Goal: Task Accomplishment & Management: Use online tool/utility

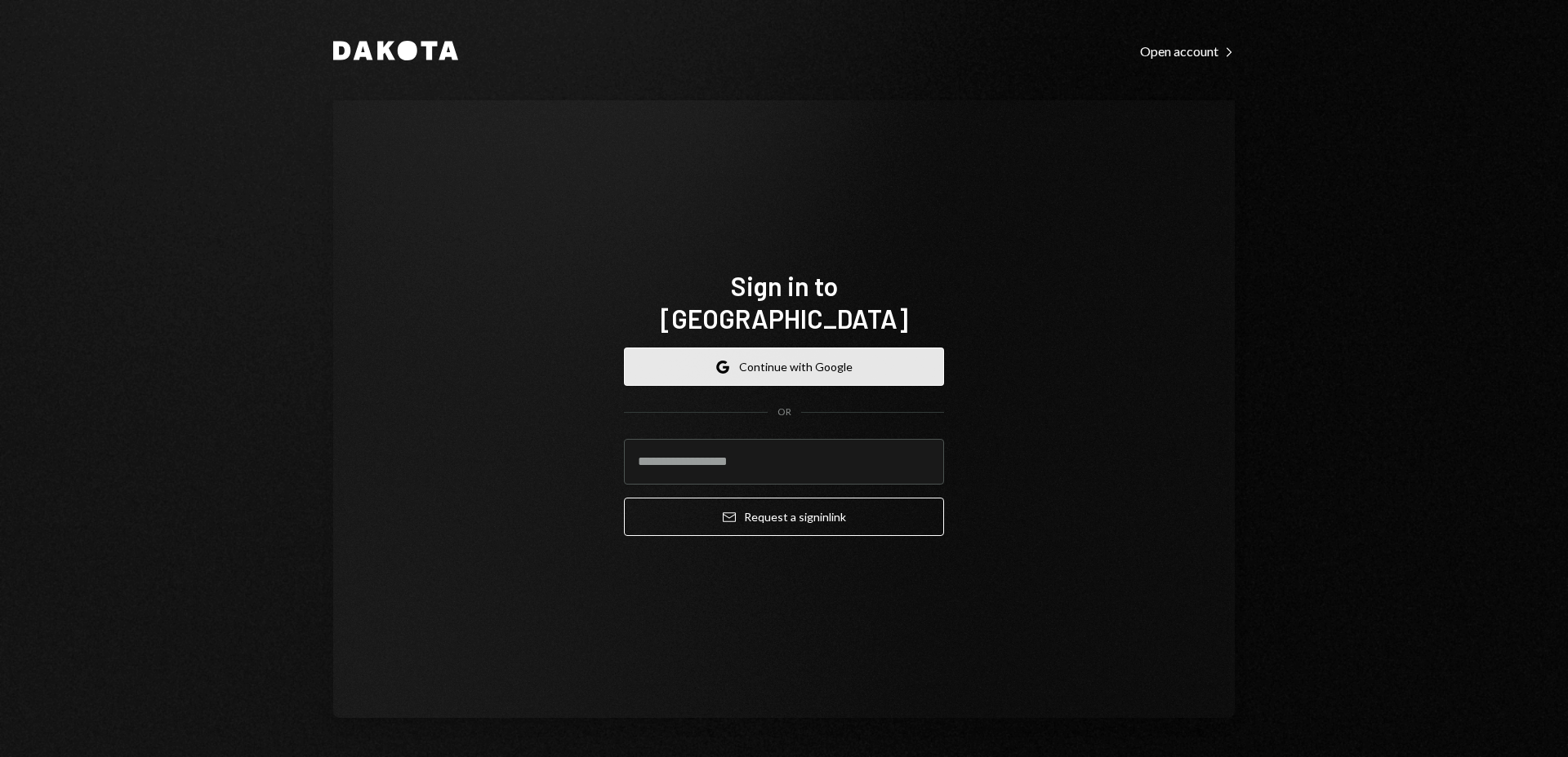
click at [875, 348] on button "Google Continue with Google" at bounding box center [783, 367] width 320 height 38
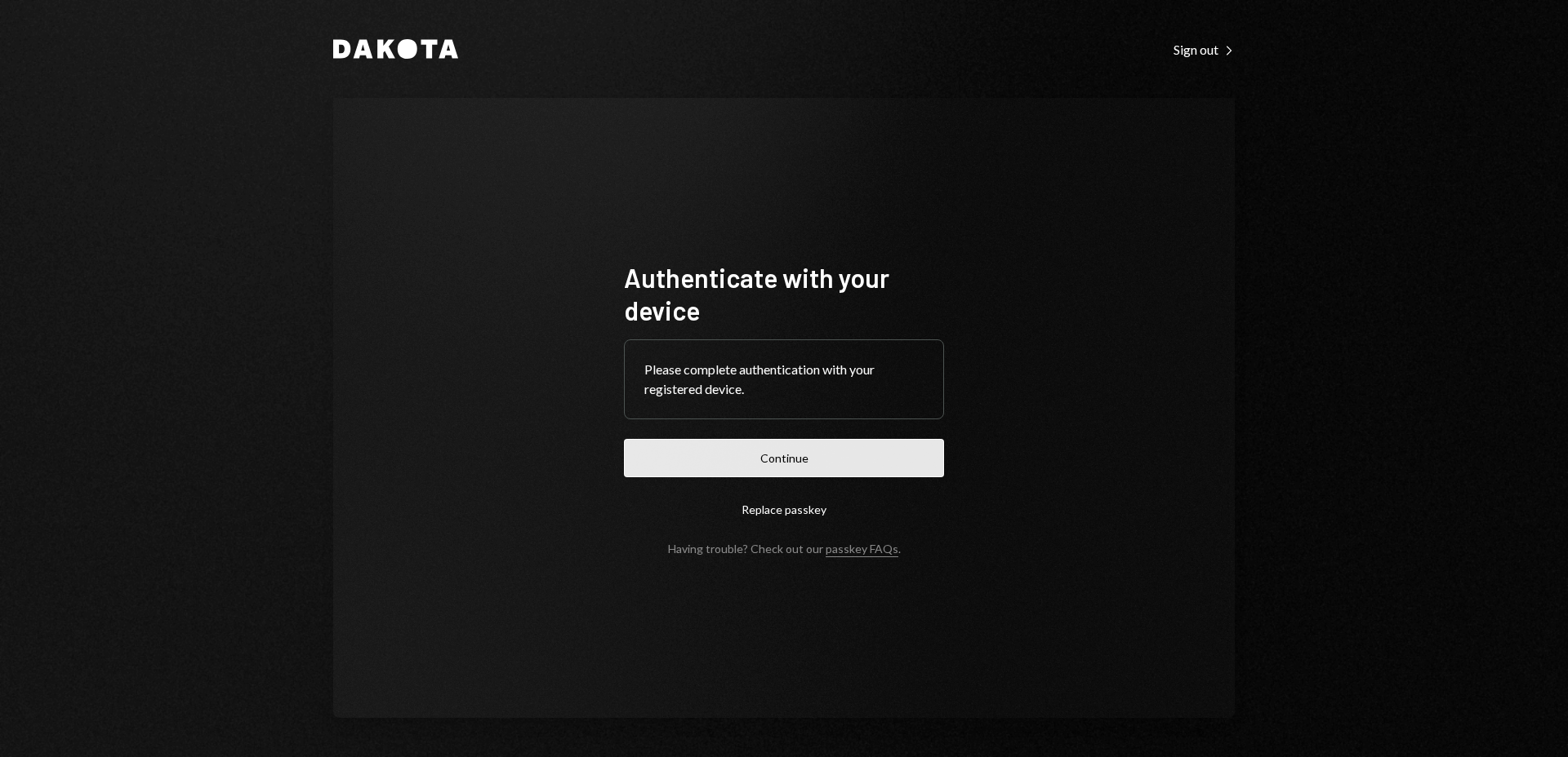
click at [786, 471] on button "Continue" at bounding box center [783, 458] width 320 height 38
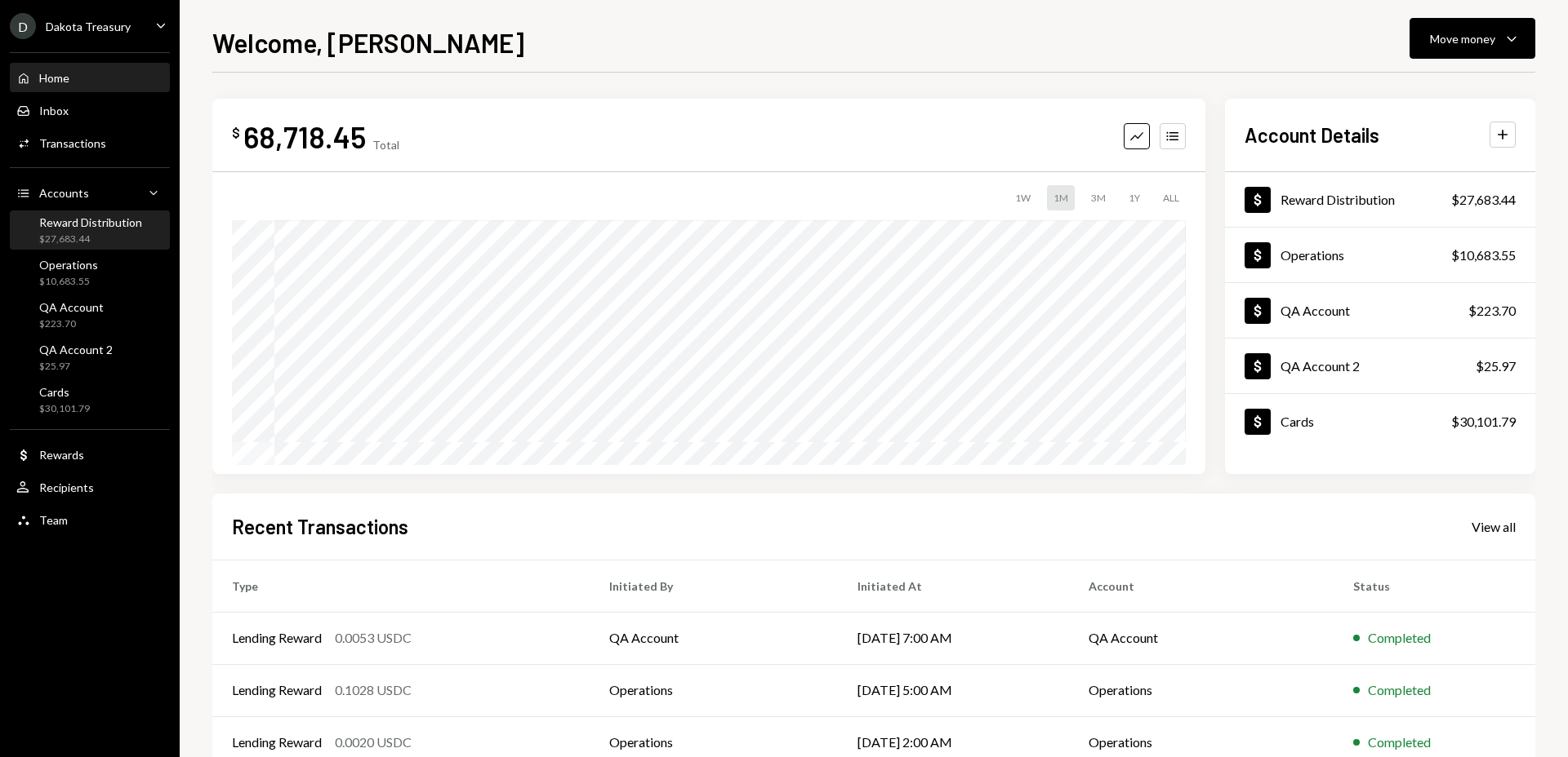
click at [120, 230] on div "Reward Distribution $27,683.44" at bounding box center [91, 231] width 103 height 31
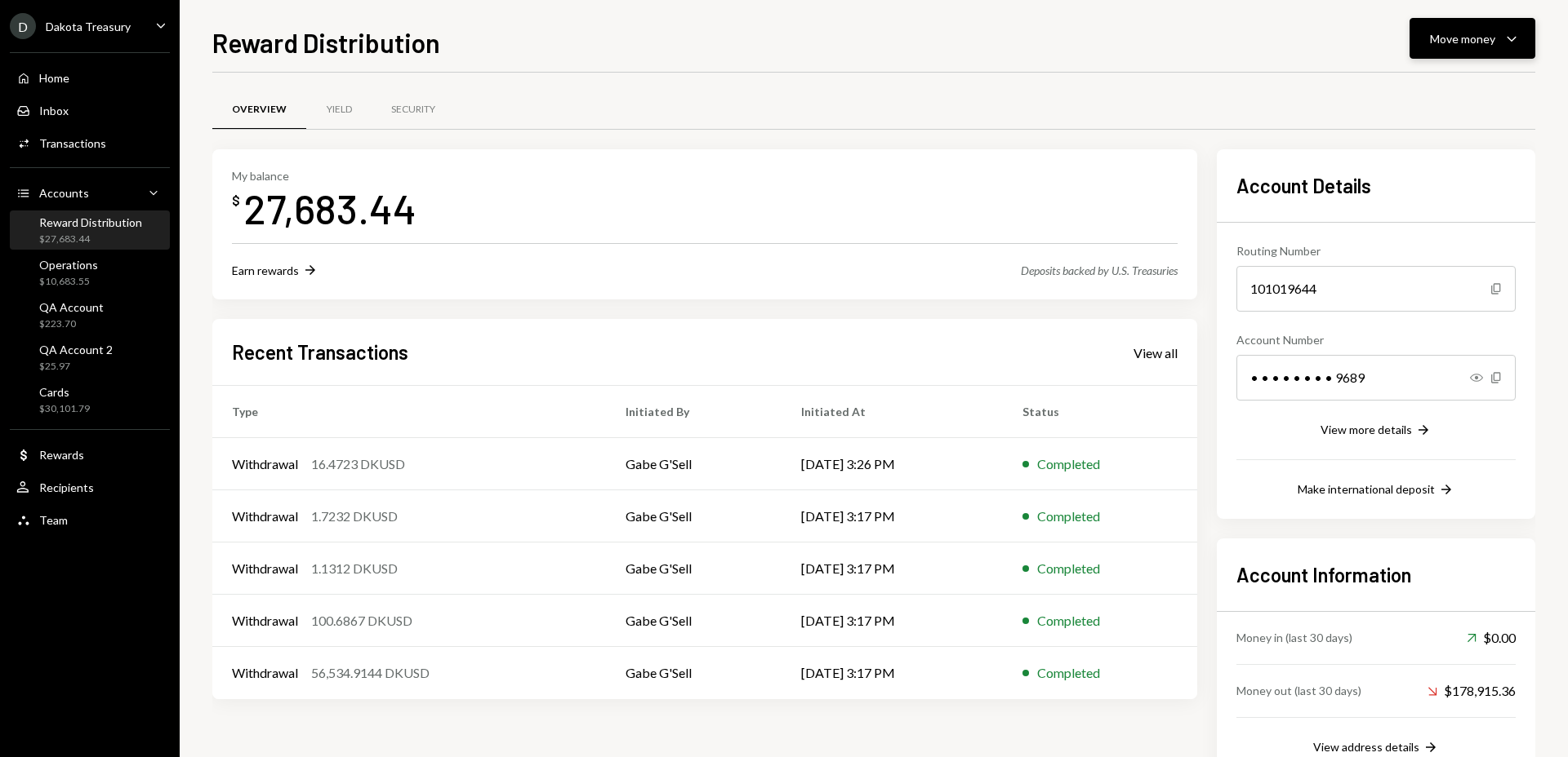
click at [1460, 46] on div "Move money" at bounding box center [1463, 38] width 66 height 17
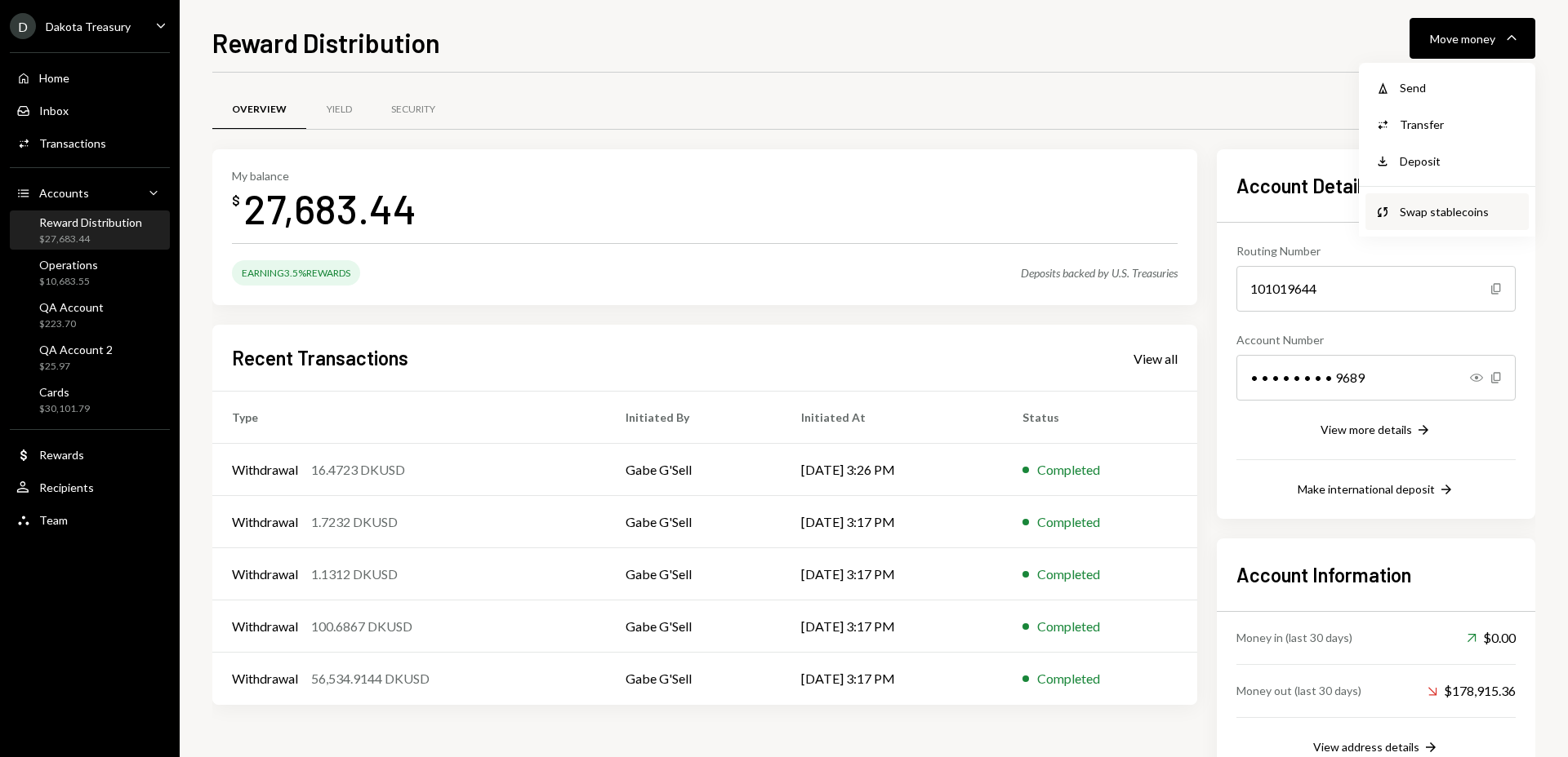
click at [1440, 211] on div "Swap stablecoins" at bounding box center [1459, 212] width 120 height 17
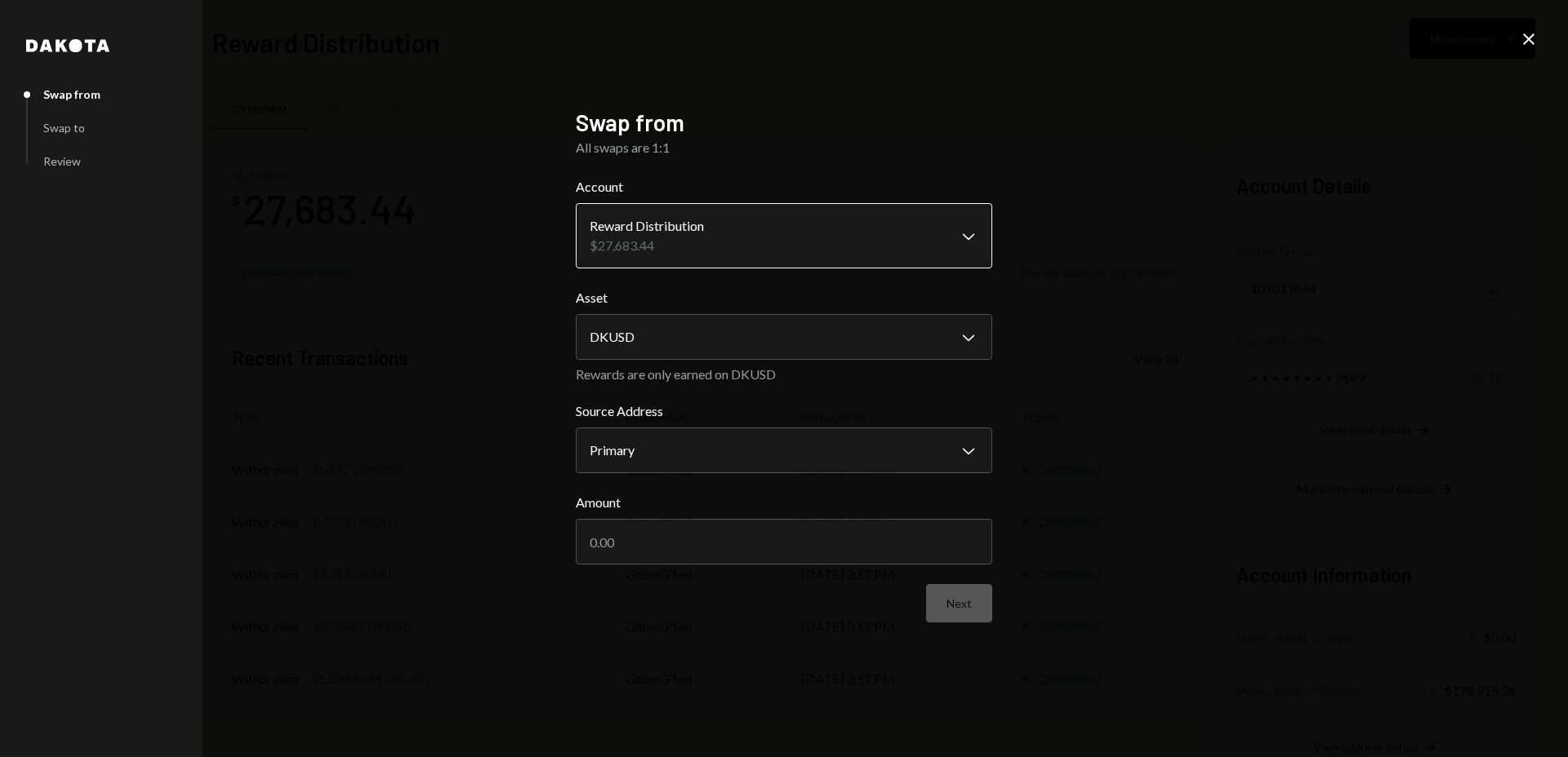
click at [792, 233] on body "D Dakota Treasury Caret Down Home Home Inbox Inbox Activities Transactions Acco…" at bounding box center [784, 378] width 1568 height 757
click at [778, 339] on body "D Dakota Treasury Caret Down Home Home Inbox Inbox Activities Transactions Acco…" at bounding box center [784, 378] width 1568 height 757
click at [757, 448] on body "D Dakota Treasury Caret Down Home Home Inbox Inbox Activities Transactions Acco…" at bounding box center [784, 378] width 1568 height 757
click at [734, 545] on input "Amount" at bounding box center [783, 541] width 416 height 46
type input "200"
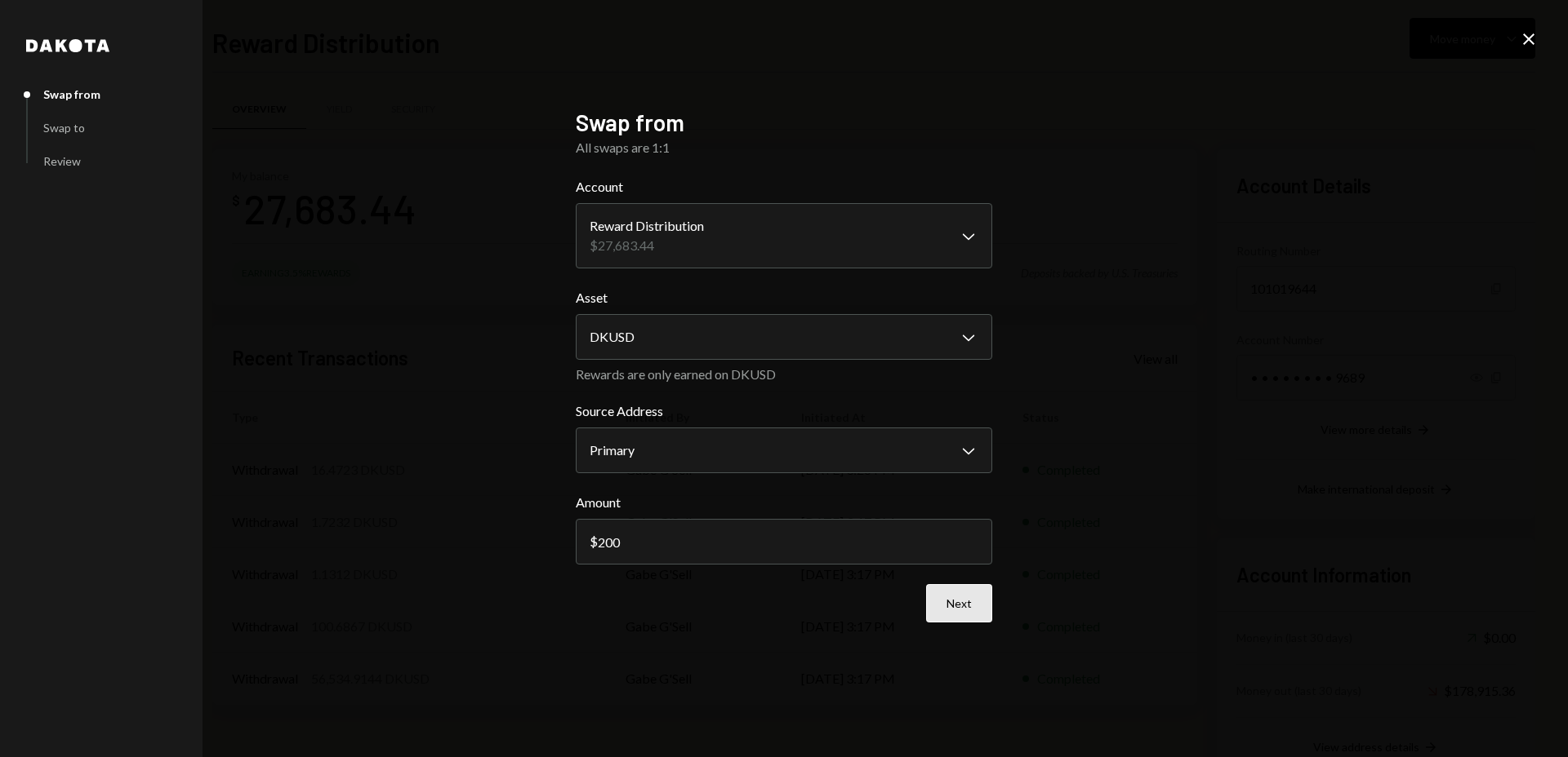
click at [970, 603] on button "Next" at bounding box center [959, 603] width 66 height 38
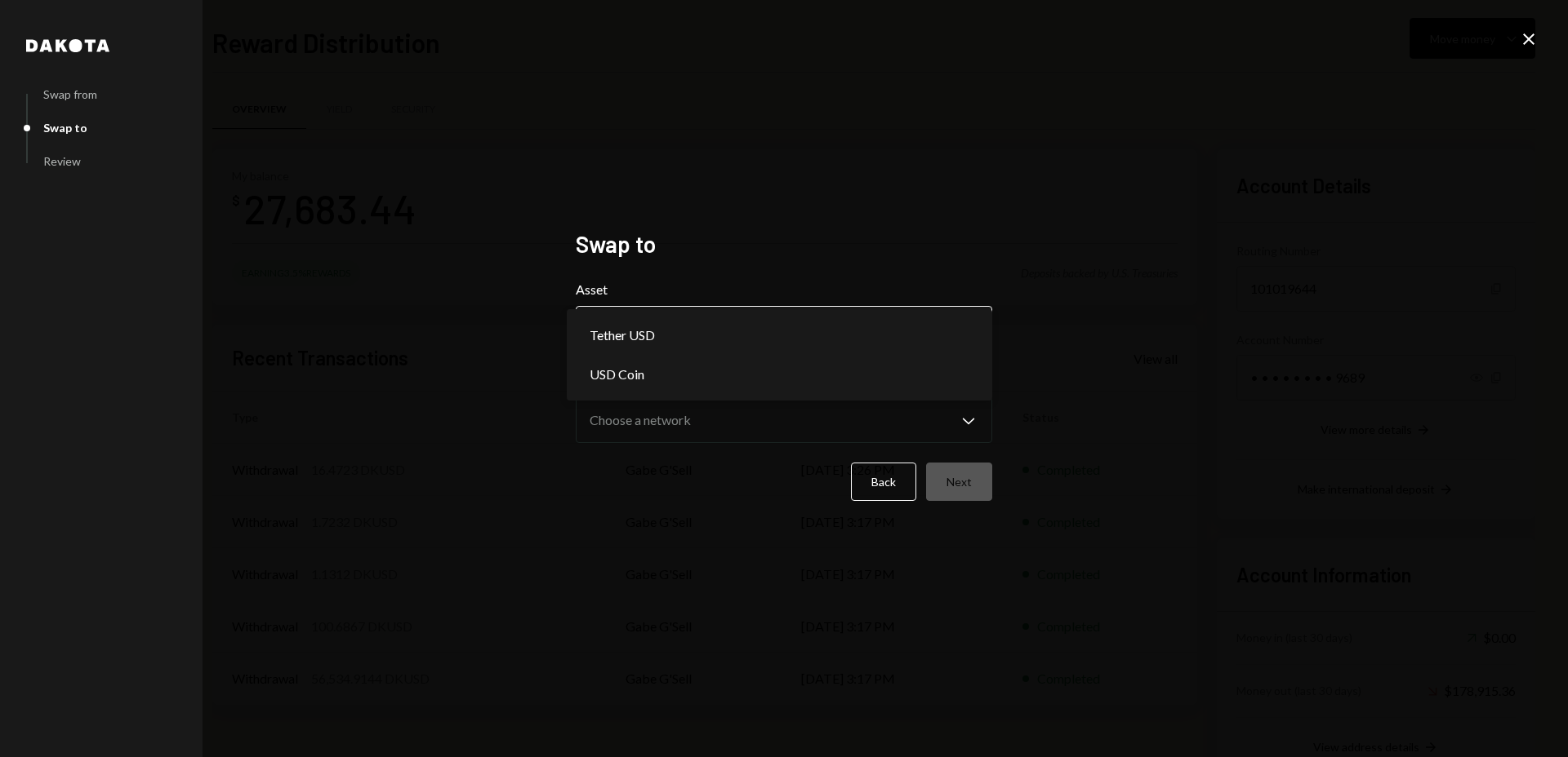
click at [728, 319] on body "D Dakota Treasury Caret Down Home Home Inbox Inbox Activities Transactions Acco…" at bounding box center [784, 378] width 1568 height 757
select select "****"
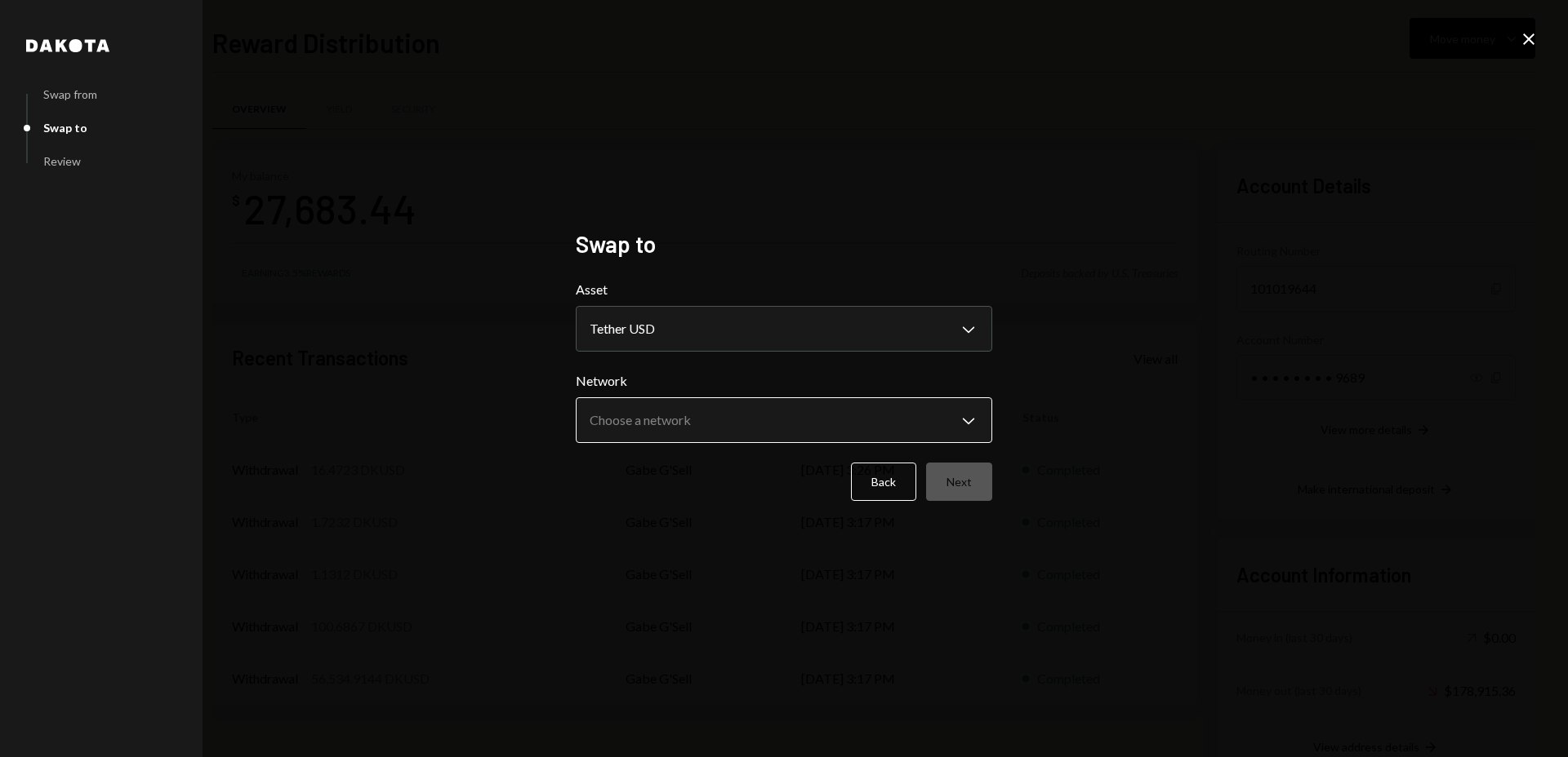
click at [798, 420] on body "D Dakota Treasury Caret Down Home Home Inbox Inbox Activities Transactions Acco…" at bounding box center [784, 378] width 1568 height 757
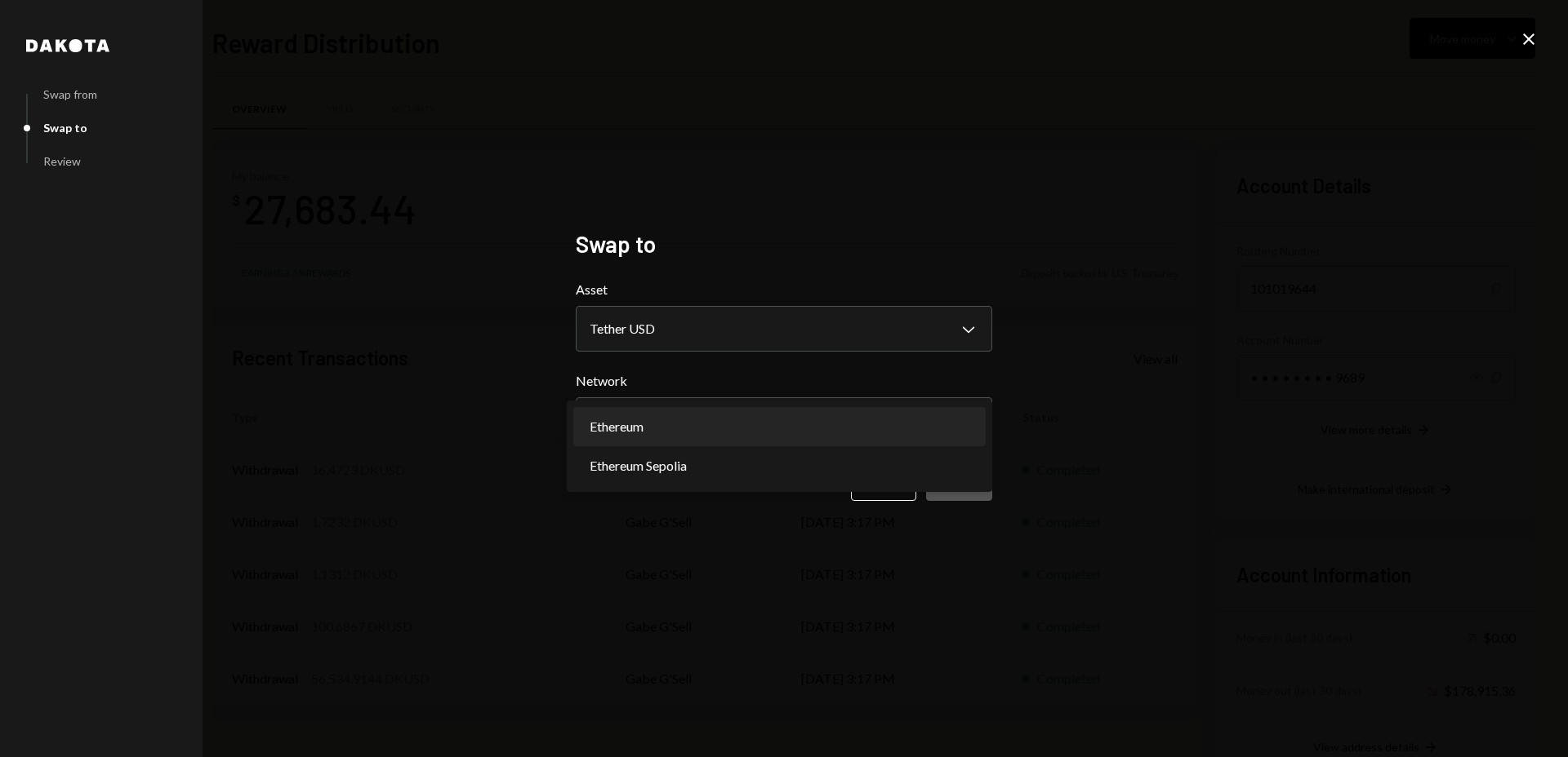
select select "**********"
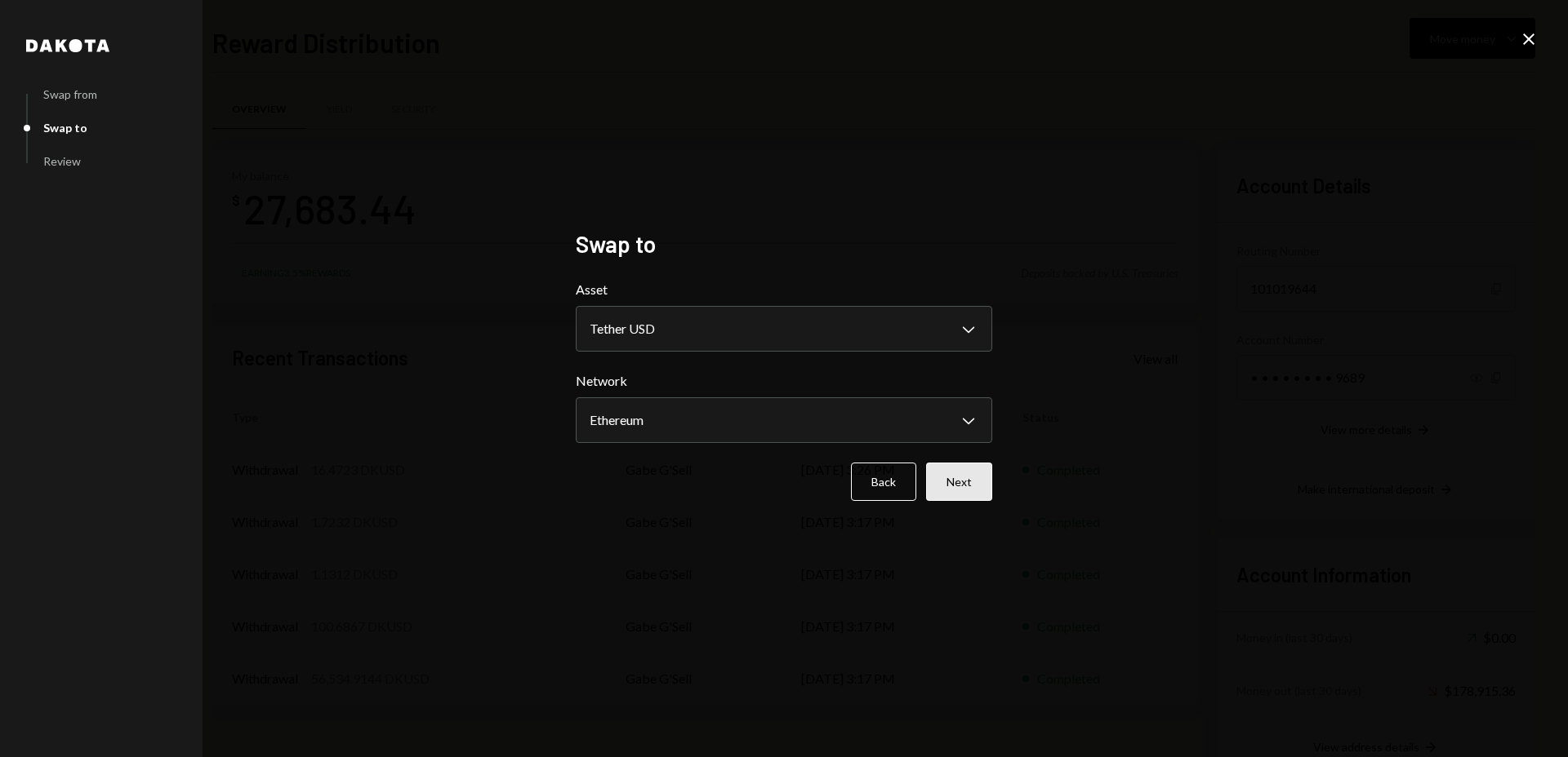
click at [976, 485] on button "Next" at bounding box center [959, 482] width 66 height 38
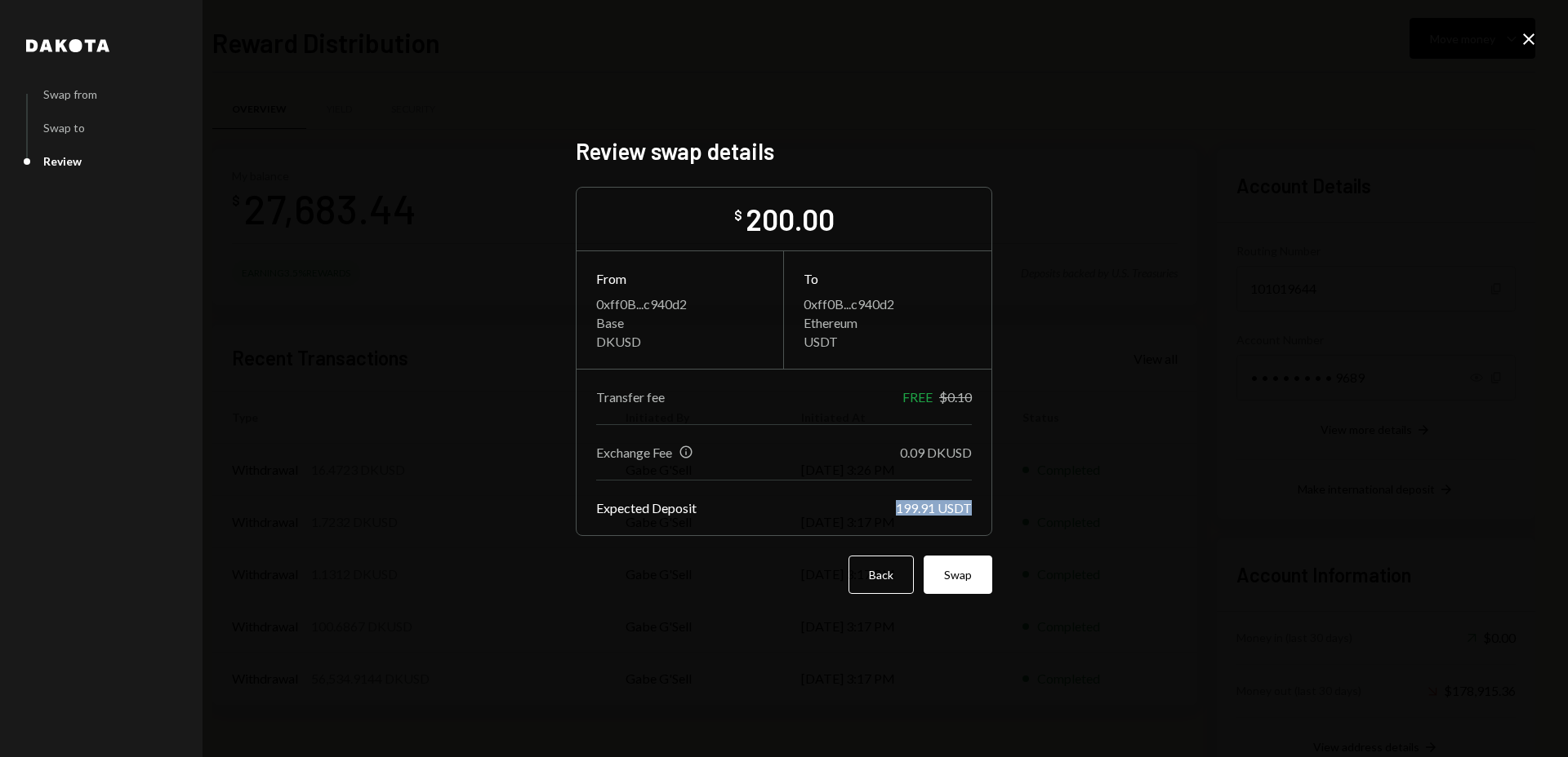
drag, startPoint x: 896, startPoint y: 512, endPoint x: 978, endPoint y: 512, distance: 82.0
click at [978, 512] on div "Exchange Fee Info 0.09 DKUSD Expected Deposit 199.91 USDT" at bounding box center [784, 480] width 415 height 110
click at [934, 509] on div "199.91 USDT" at bounding box center [933, 508] width 76 height 16
click at [875, 564] on button "Back" at bounding box center [881, 575] width 66 height 38
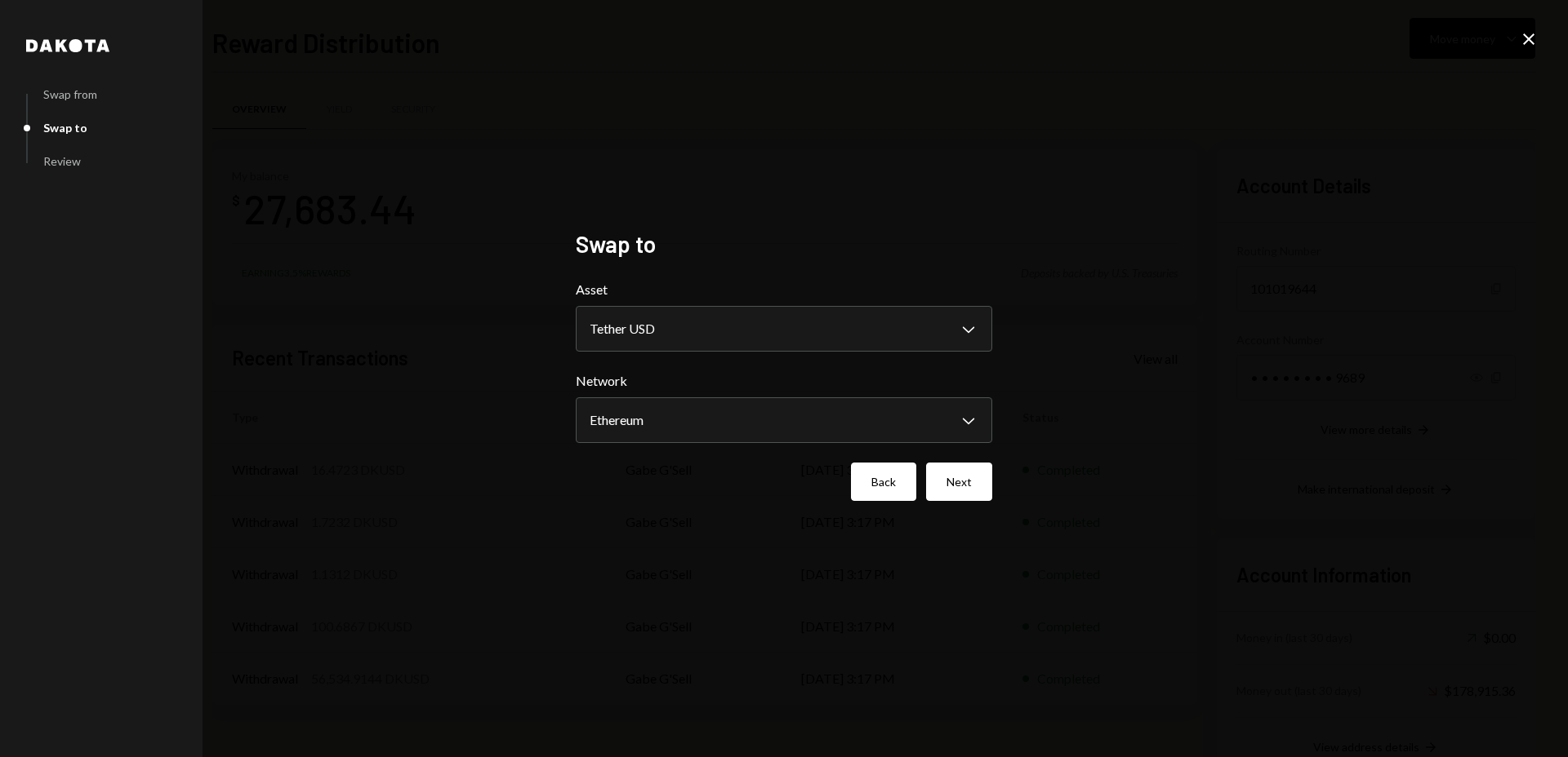
click at [882, 481] on button "Back" at bounding box center [884, 482] width 66 height 38
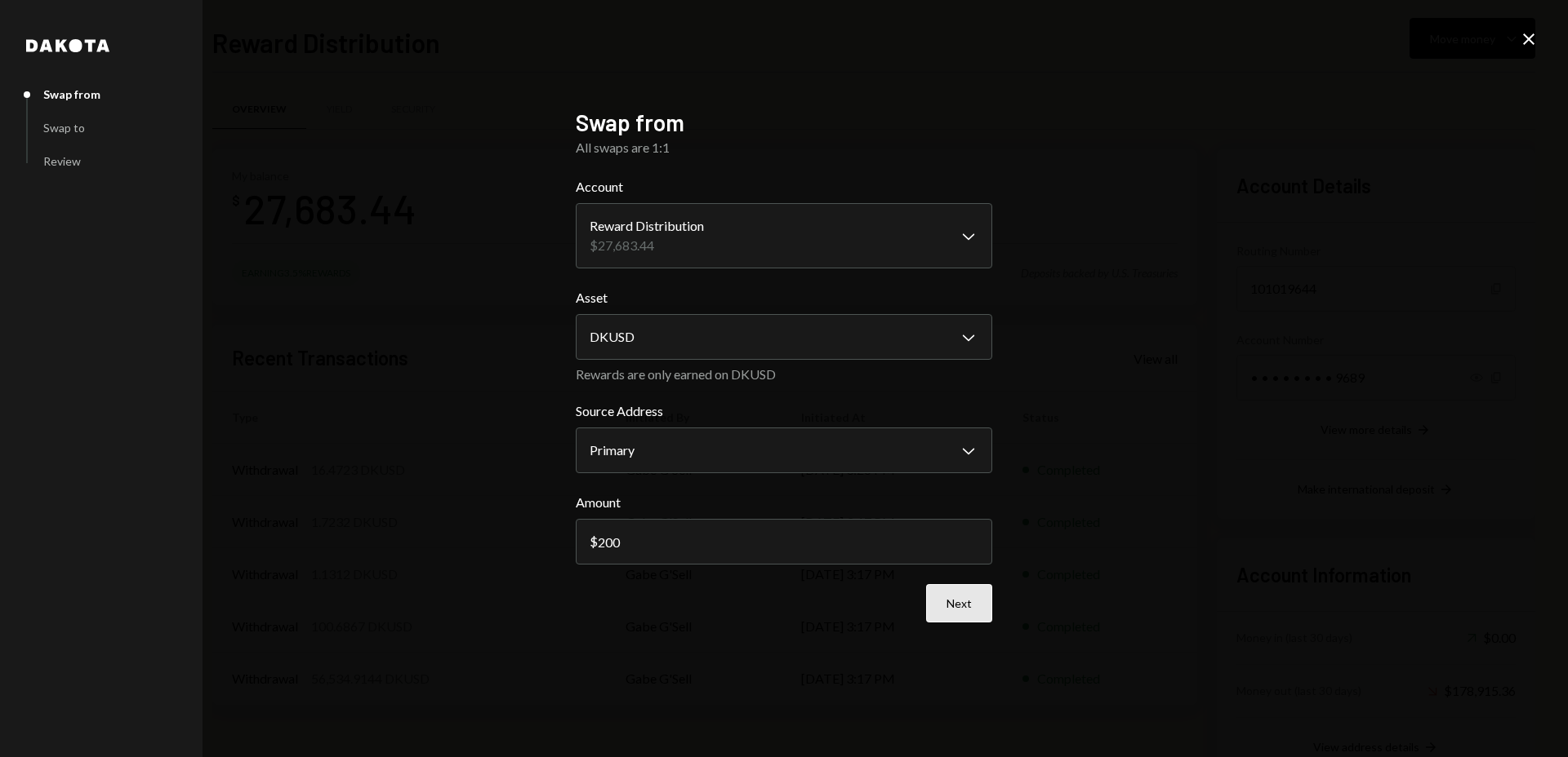
click at [952, 598] on button "Next" at bounding box center [959, 603] width 66 height 38
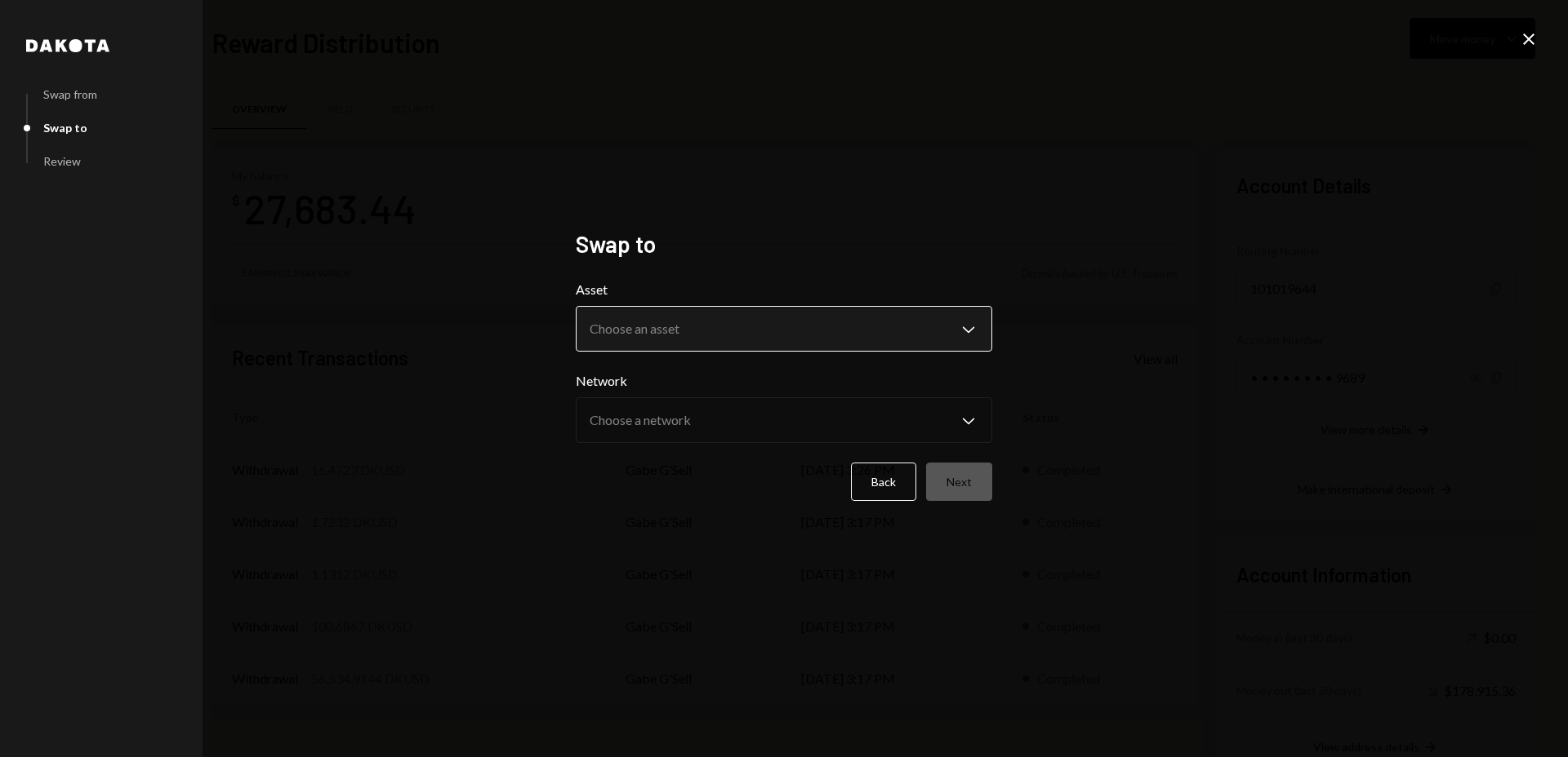
click at [698, 318] on body "D Dakota Treasury Caret Down Home Home Inbox Inbox Activities Transactions Acco…" at bounding box center [784, 378] width 1568 height 757
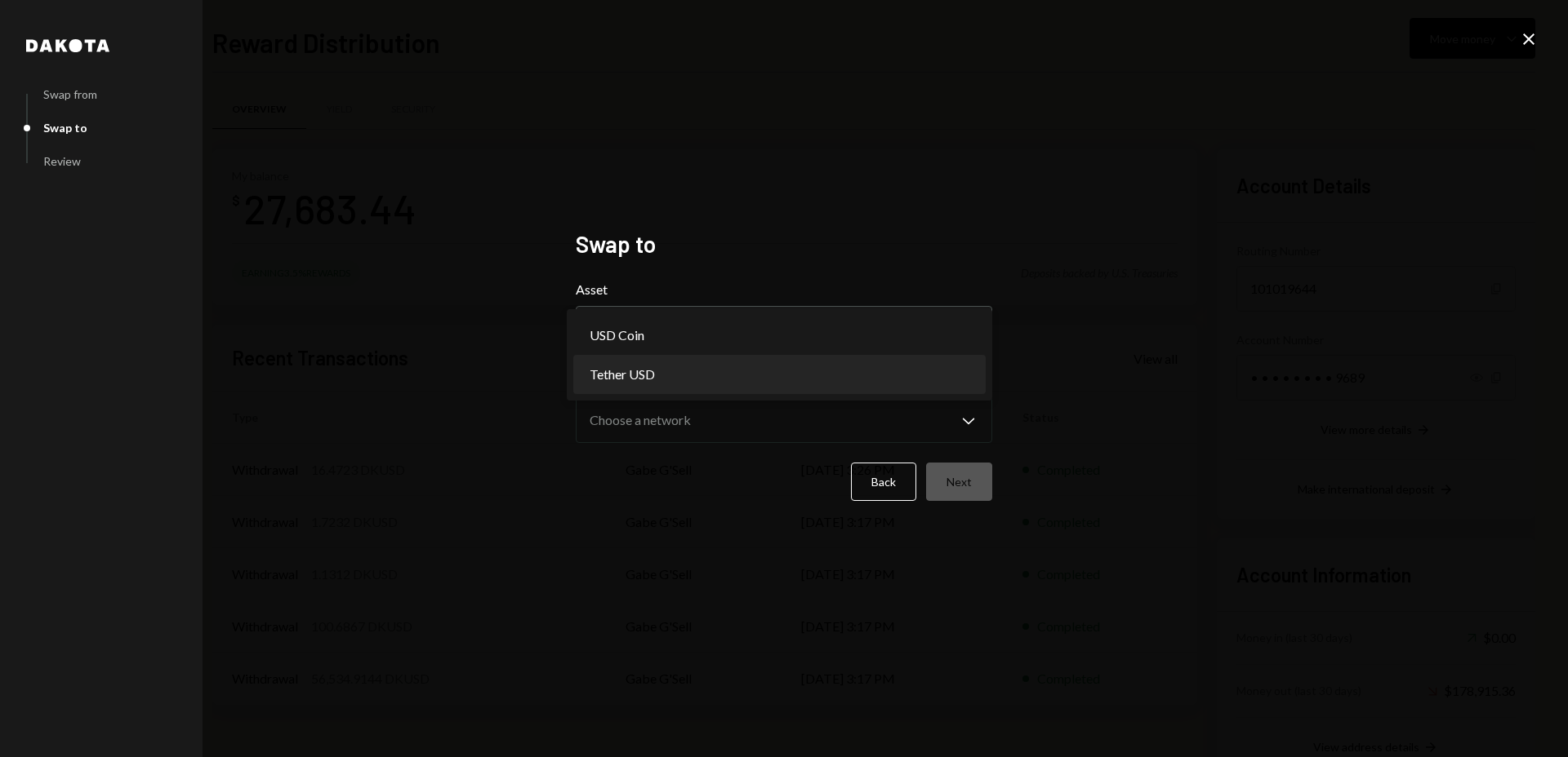
select select "****"
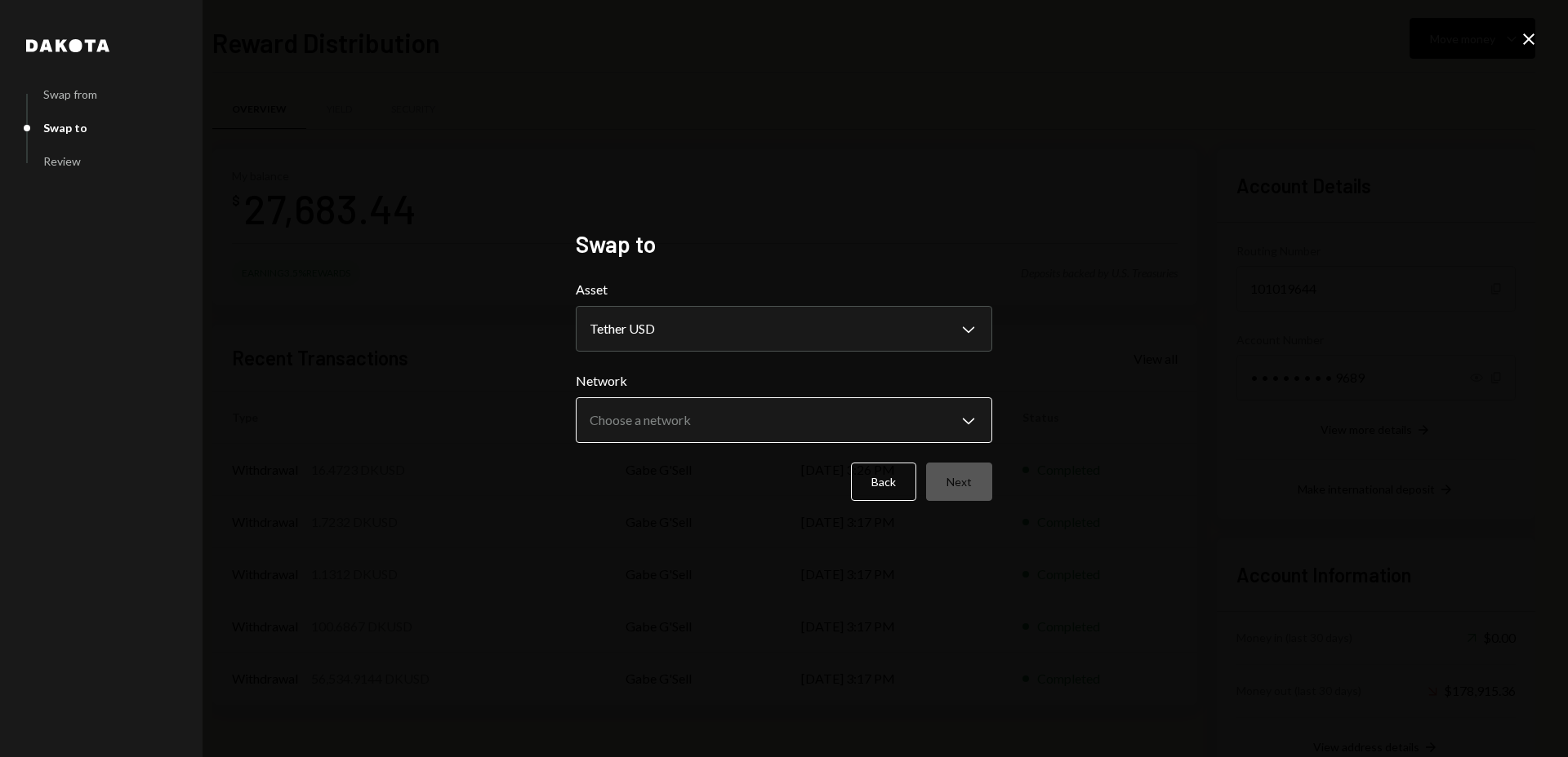
click at [746, 422] on body "D Dakota Treasury Caret Down Home Home Inbox Inbox Activities Transactions Acco…" at bounding box center [784, 378] width 1568 height 757
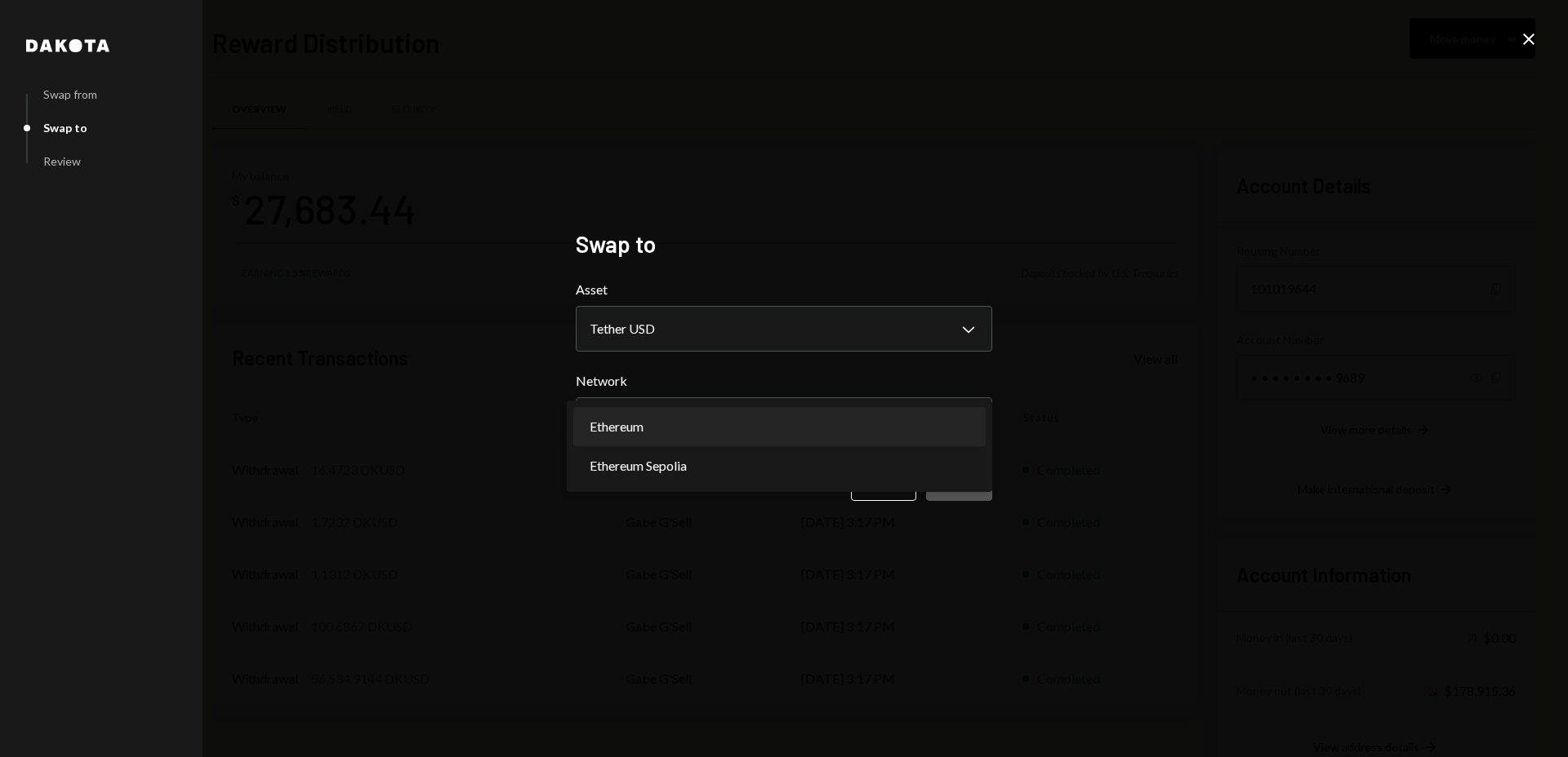
select select "**********"
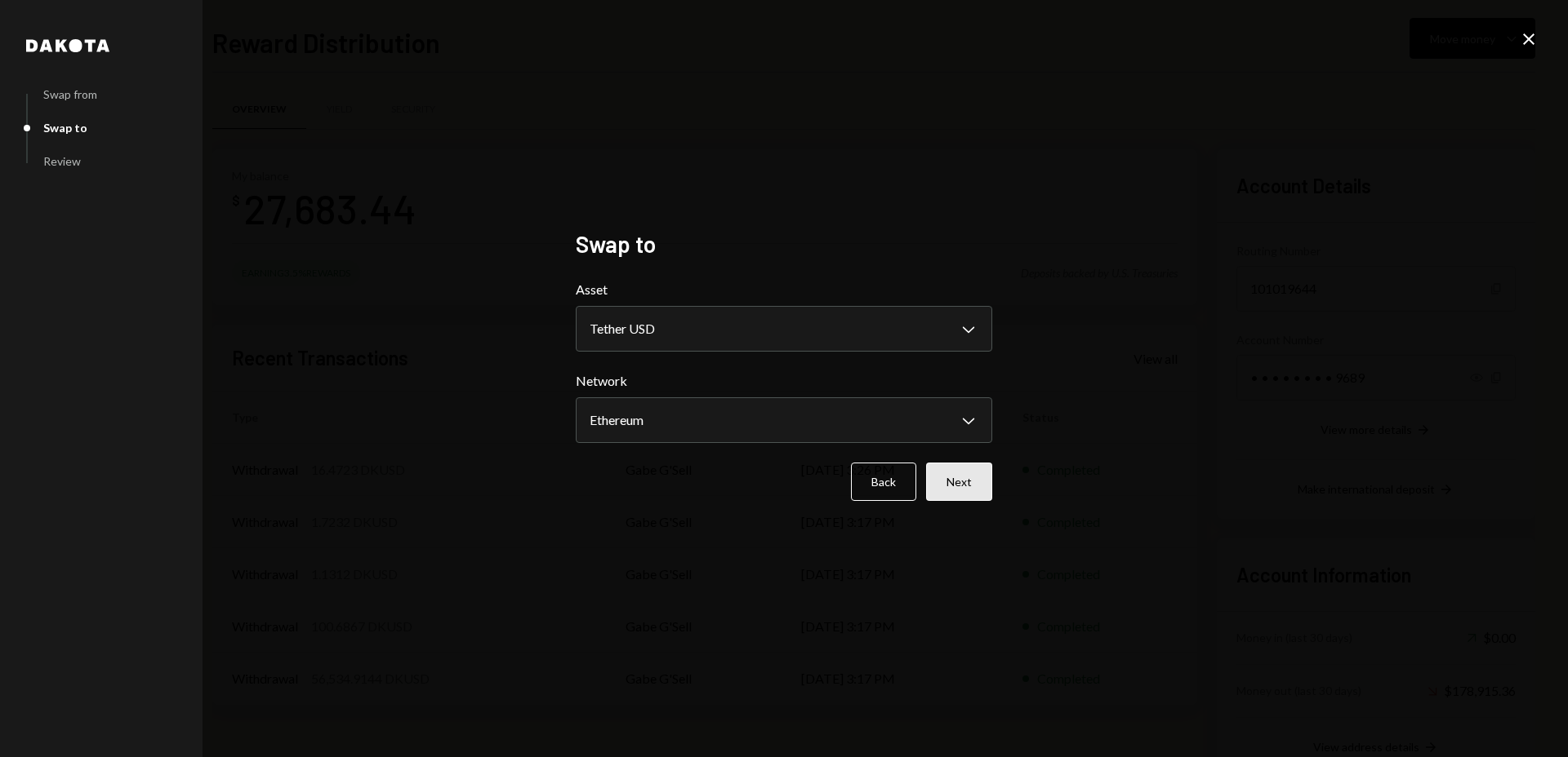
click at [965, 485] on button "Next" at bounding box center [959, 482] width 66 height 38
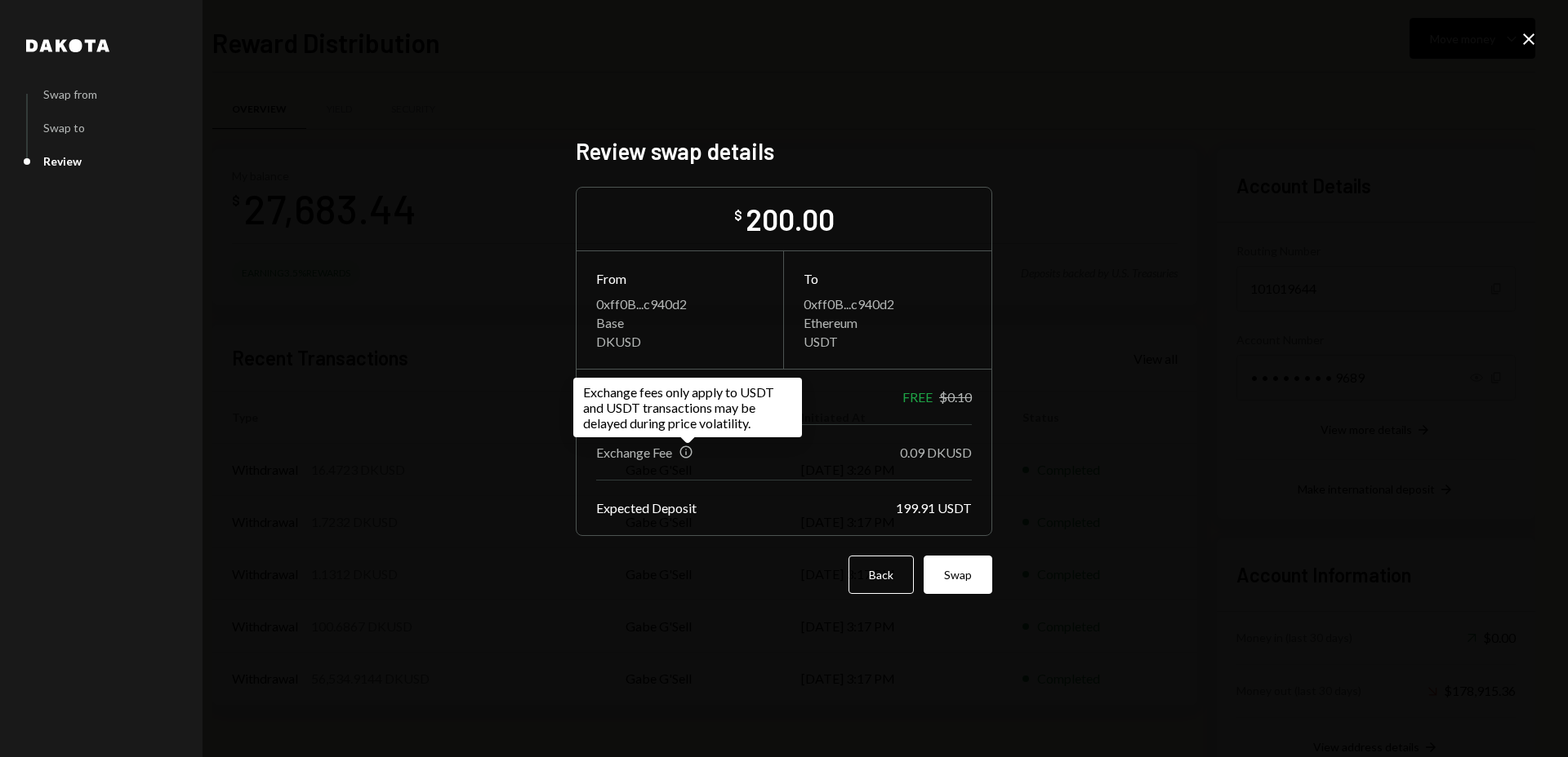
click at [691, 453] on div "Info" at bounding box center [686, 452] width 15 height 15
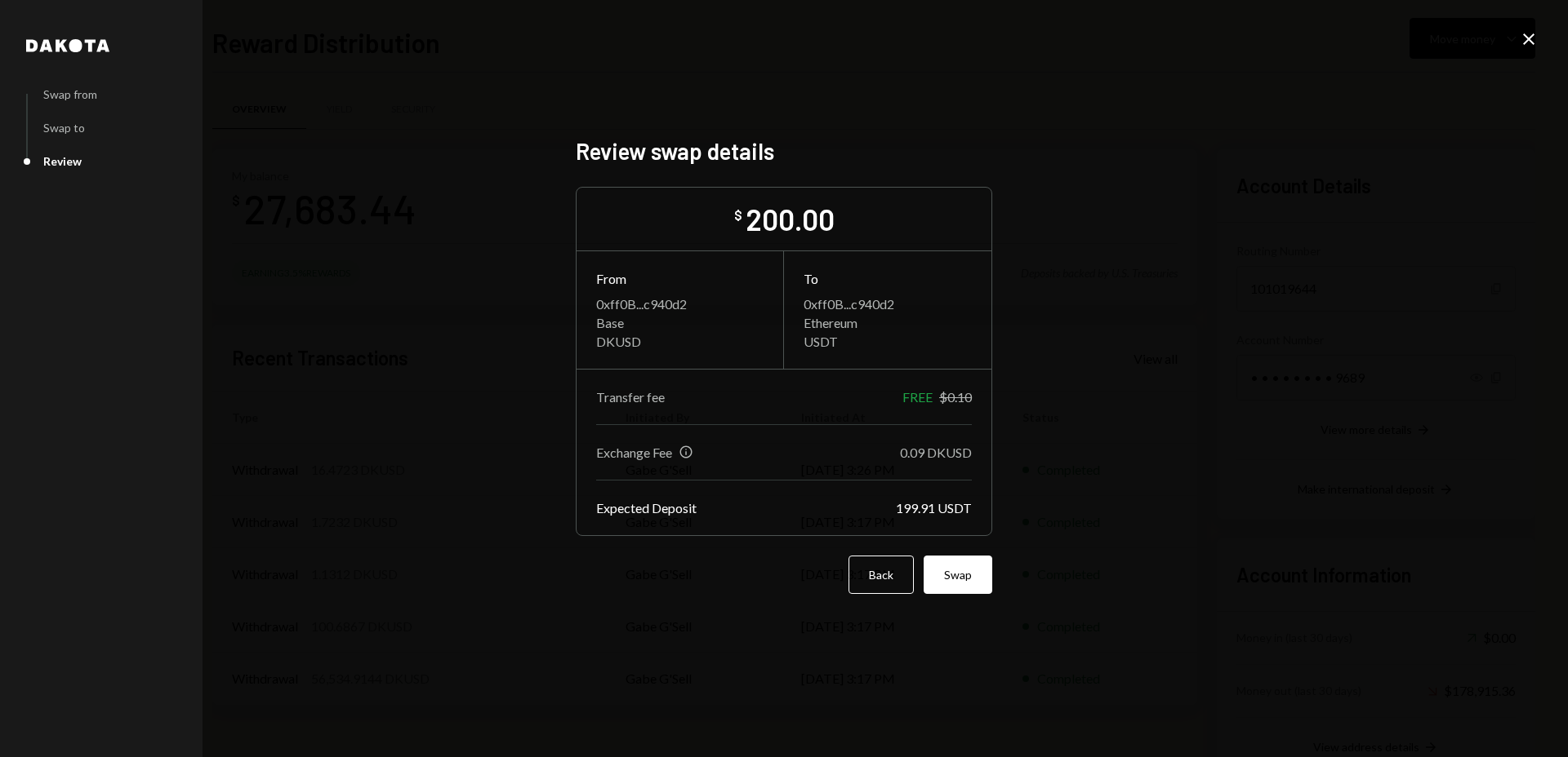
click at [941, 457] on div "0.09 DKUSD" at bounding box center [936, 452] width 72 height 16
click at [944, 457] on div "0.09 DKUSD" at bounding box center [936, 452] width 72 height 16
click at [865, 564] on button "Back" at bounding box center [881, 575] width 66 height 38
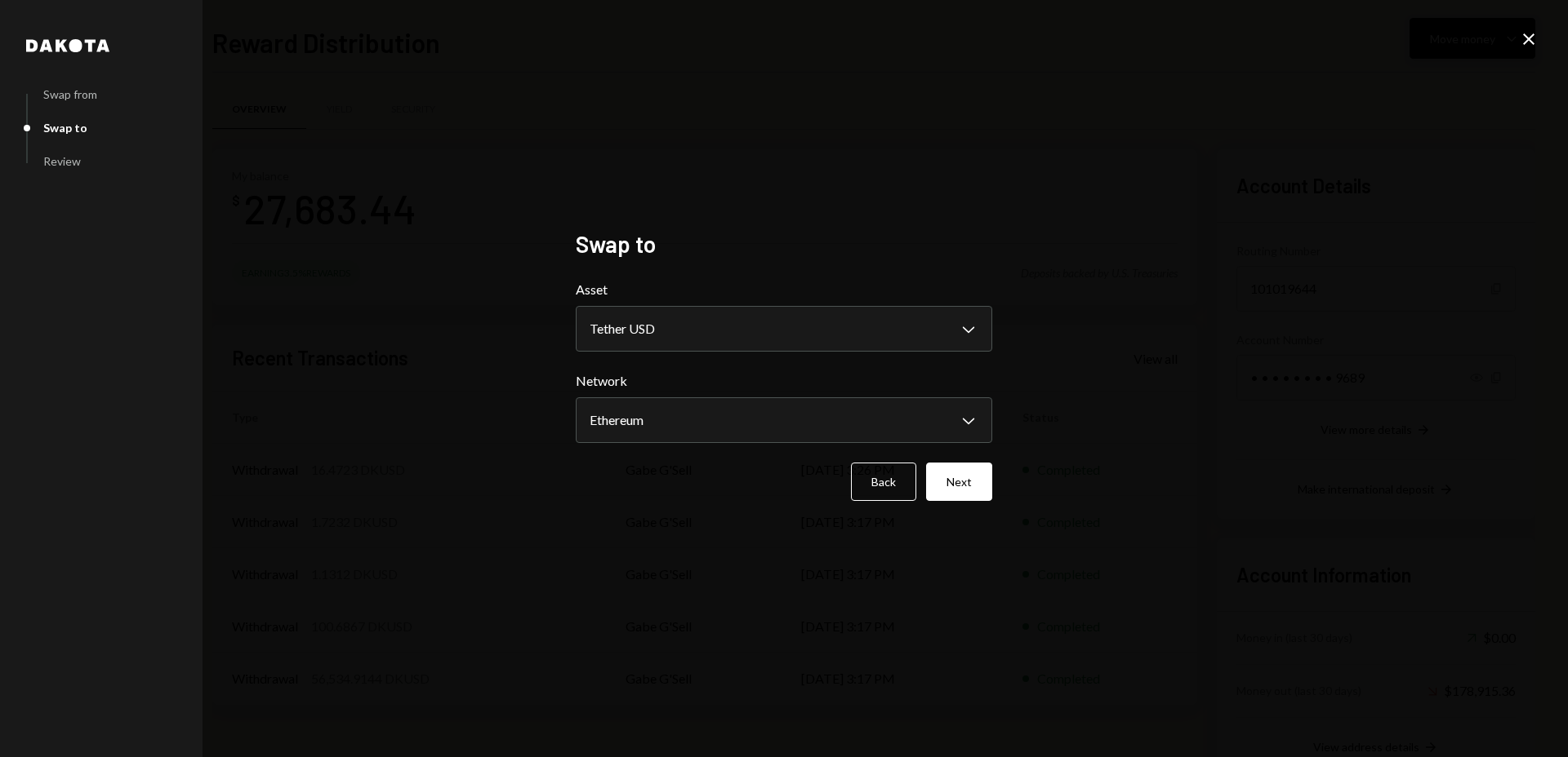
click at [1535, 42] on icon "Close" at bounding box center [1529, 39] width 20 height 20
